Goal: Book appointment/travel/reservation

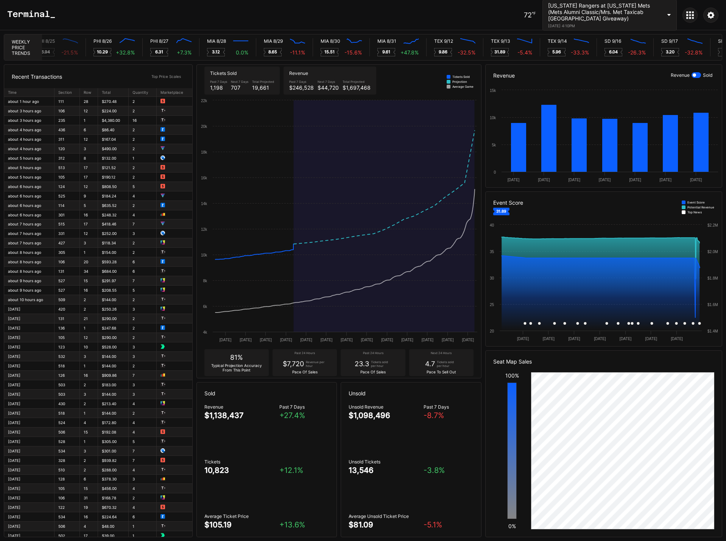
click at [617, 6] on div "[US_STATE] Rangers at [US_STATE] Mets (Mets Alumni Classic/Mrs. Met Taxicab [GE…" at bounding box center [604, 11] width 113 height 19
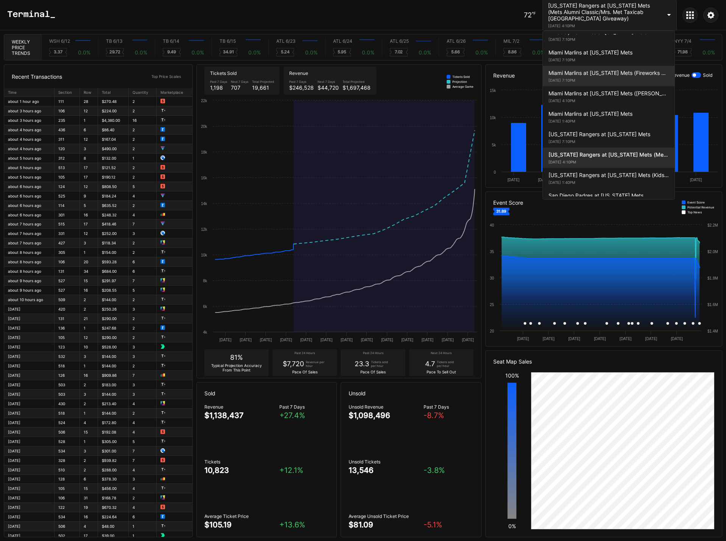
click at [607, 78] on div "[DATE] 7:10PM" at bounding box center [608, 80] width 120 height 5
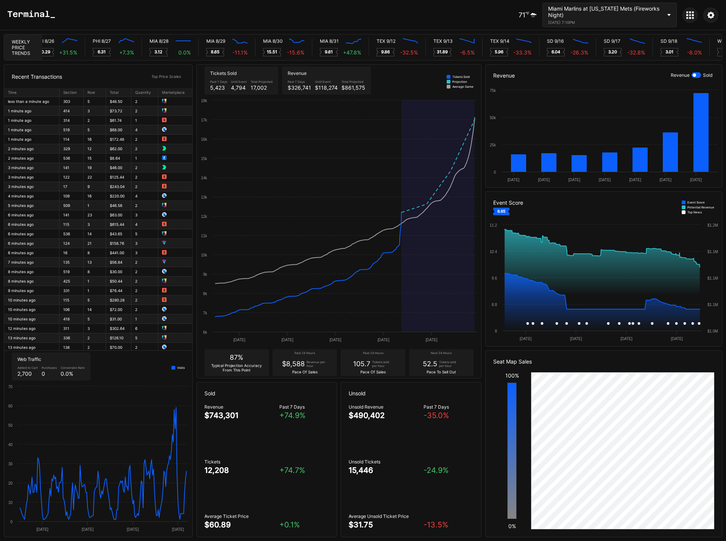
scroll to position [0, 3703]
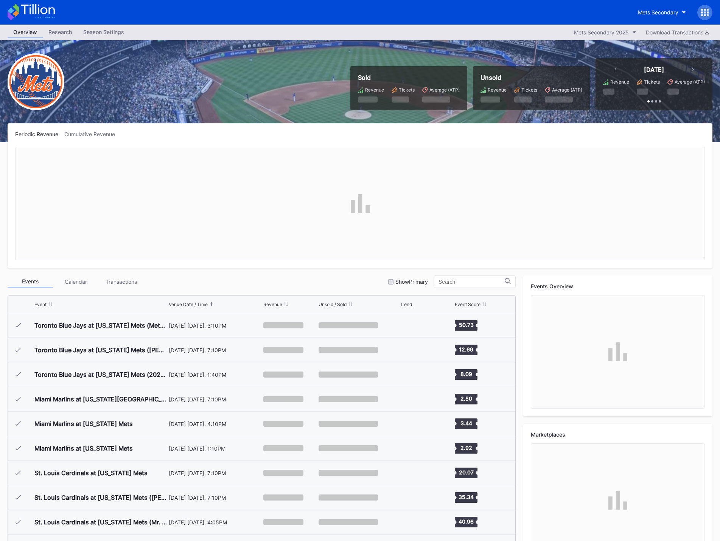
scroll to position [1598, 0]
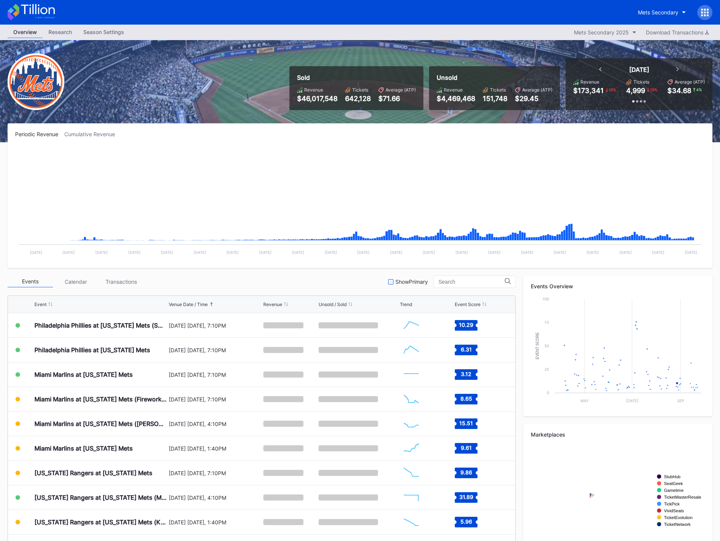
click at [392, 280] on div at bounding box center [390, 281] width 5 height 5
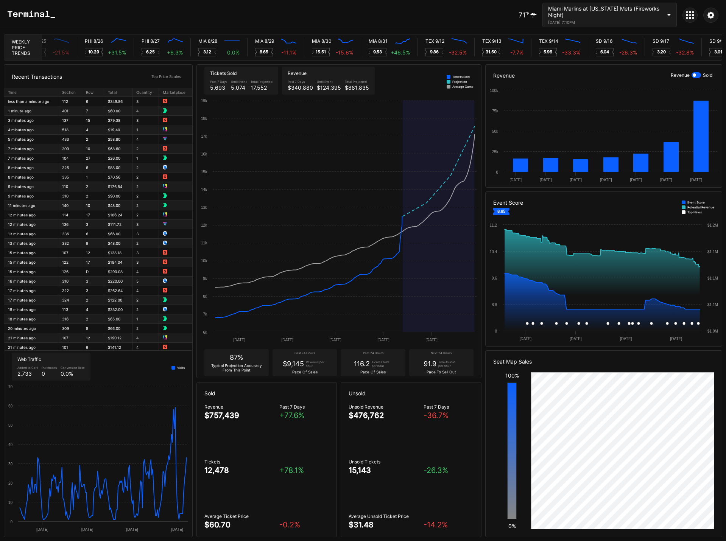
scroll to position [0, 3654]
